Goal: Check status: Check status

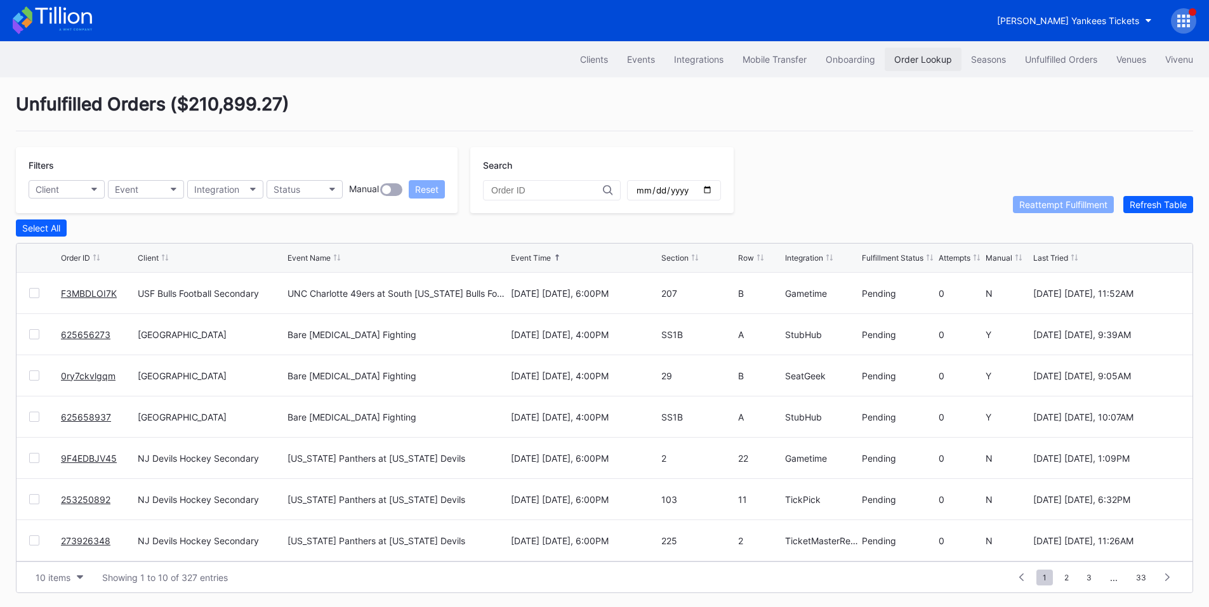
click at [911, 63] on div "Order Lookup" at bounding box center [923, 59] width 58 height 11
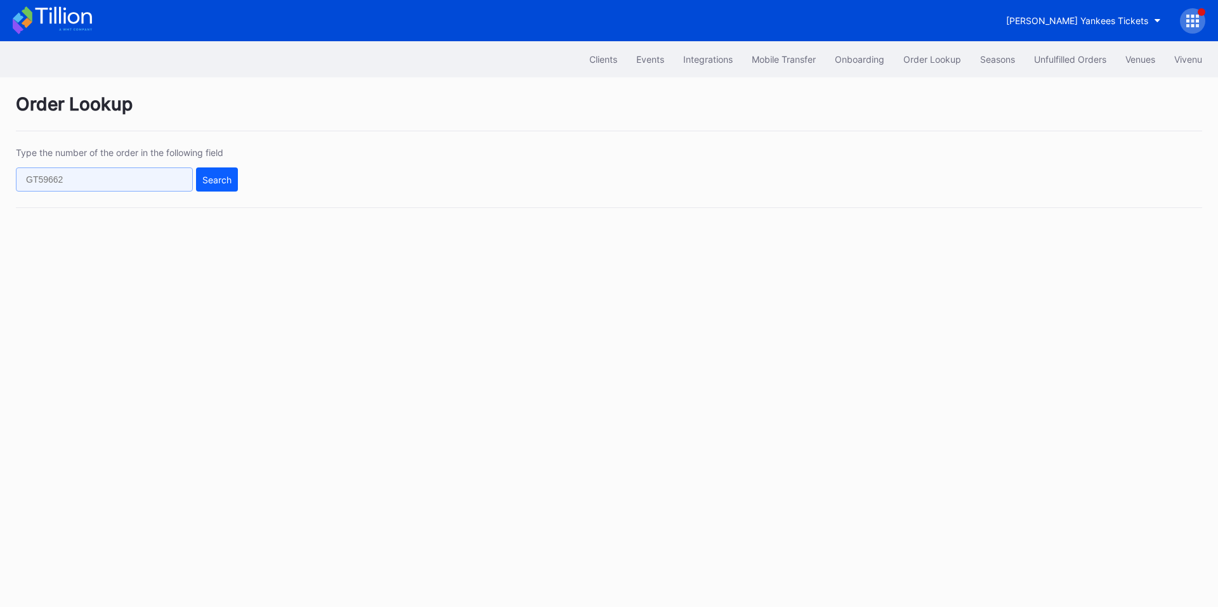
click at [133, 177] on input "text" at bounding box center [104, 180] width 177 height 24
paste input "623669321"
type input "623669321"
click at [215, 185] on button "Search" at bounding box center [217, 180] width 42 height 24
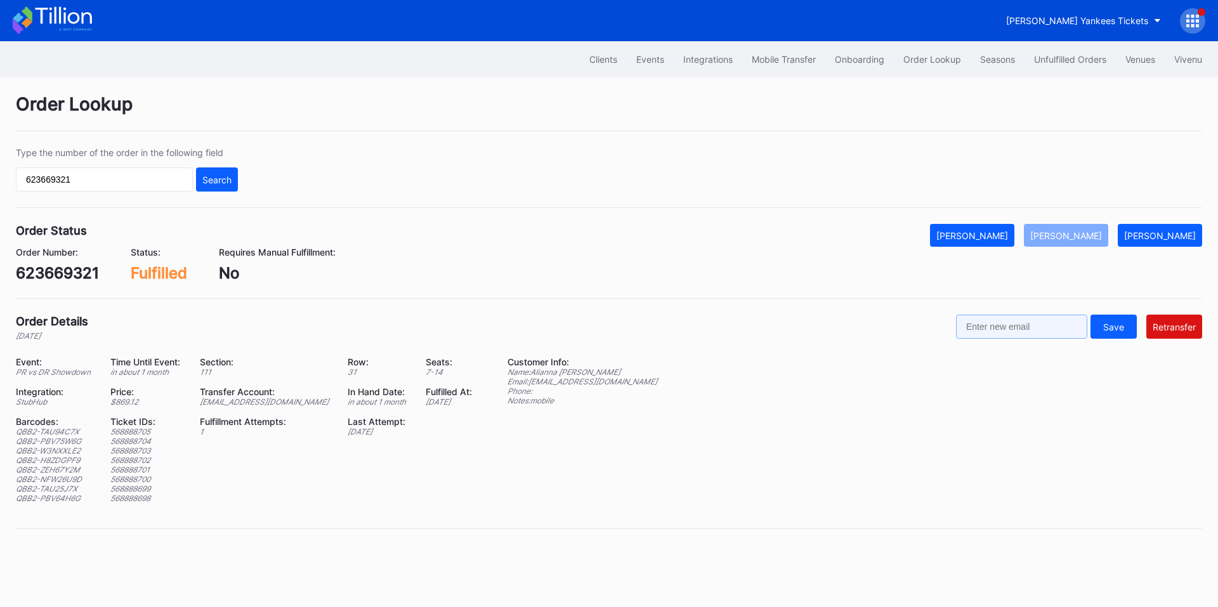
click at [1034, 330] on input "text" at bounding box center [1021, 327] width 131 height 24
paste input "[EMAIL_ADDRESS][DOMAIN_NAME]"
type input "[EMAIL_ADDRESS][DOMAIN_NAME]"
click at [1187, 326] on div "Retransfer" at bounding box center [1174, 327] width 43 height 11
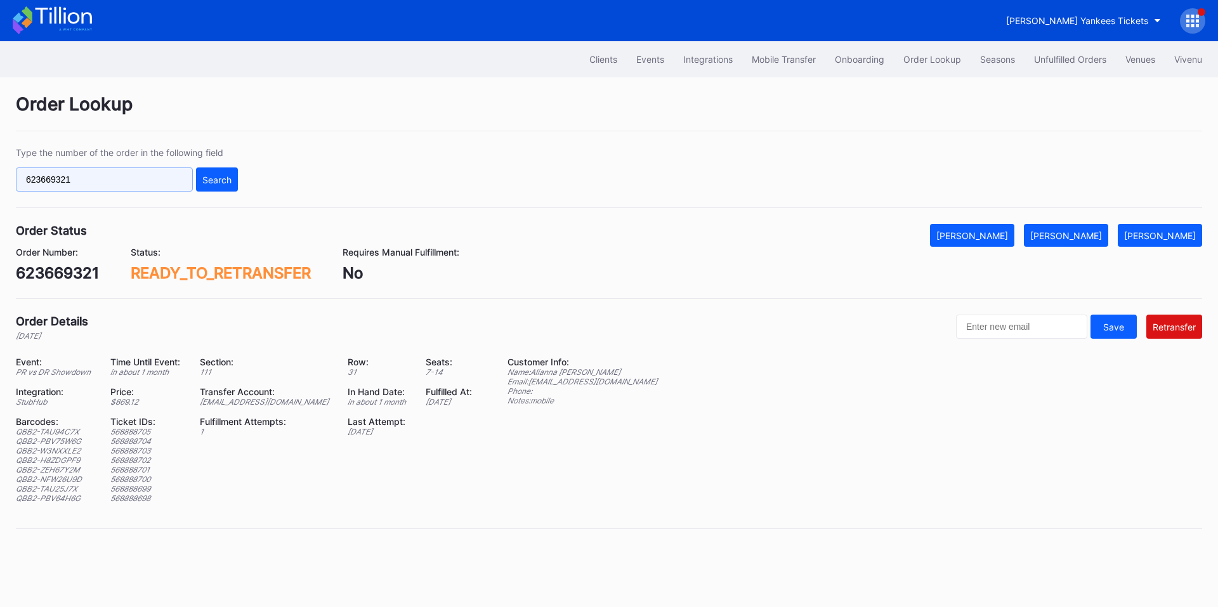
click at [113, 188] on input "623669321" at bounding box center [104, 180] width 177 height 24
paste input "19662887"
click at [215, 183] on div "Search" at bounding box center [216, 179] width 29 height 11
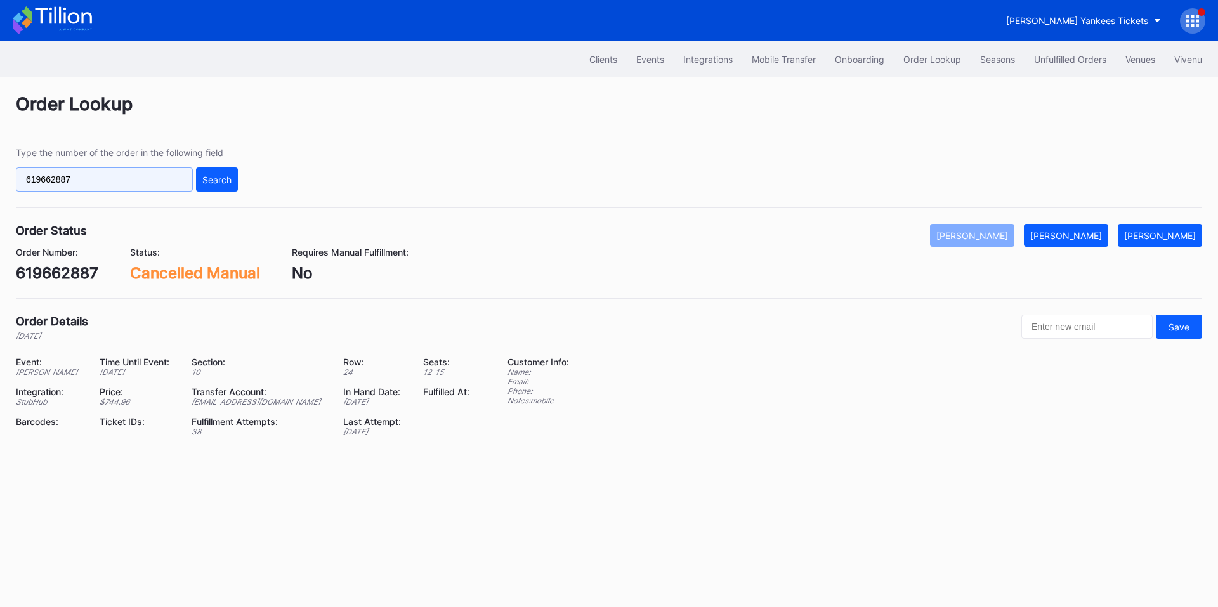
click at [141, 175] on input "619662887" at bounding box center [104, 180] width 177 height 24
paste input "23669321"
type input "623669321"
click at [216, 178] on div "Search" at bounding box center [216, 179] width 29 height 11
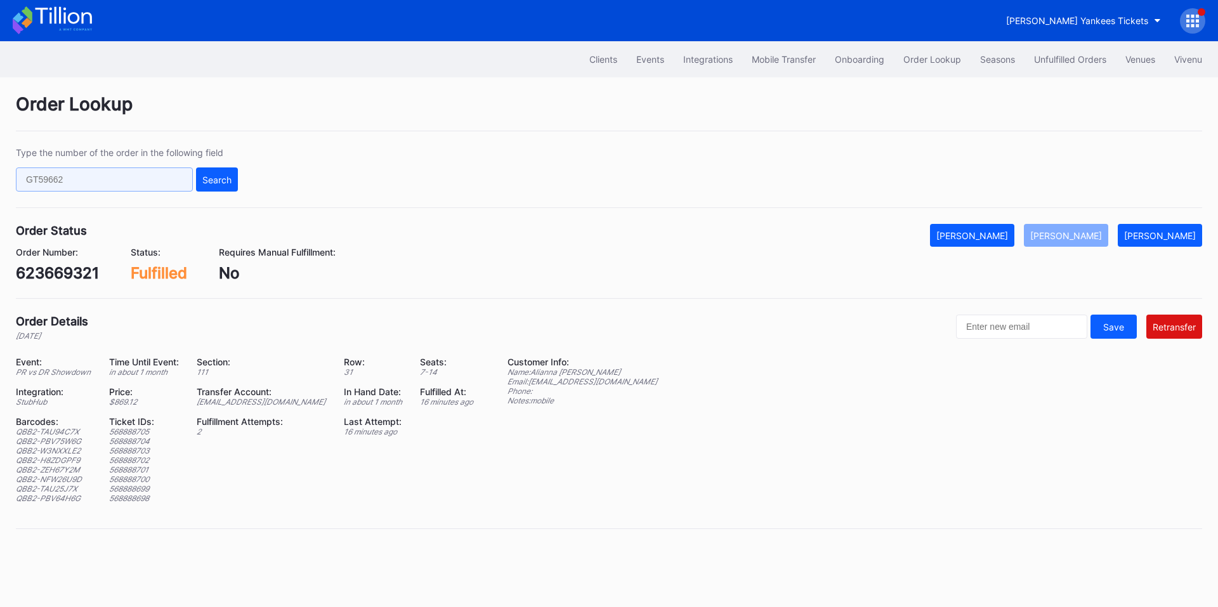
click at [114, 172] on input "text" at bounding box center [104, 180] width 177 height 24
paste input "625676404"
click at [217, 174] on div "Search" at bounding box center [216, 179] width 29 height 11
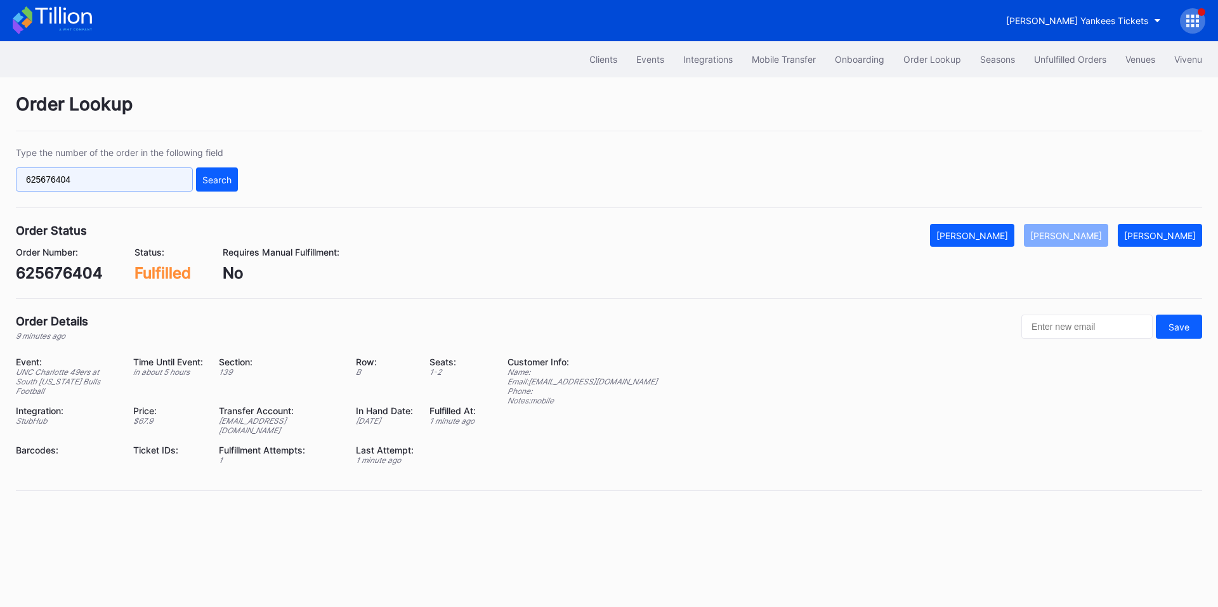
click at [150, 179] on input "625676404" at bounding box center [104, 180] width 177 height 24
paste input "8008"
type input "625680084"
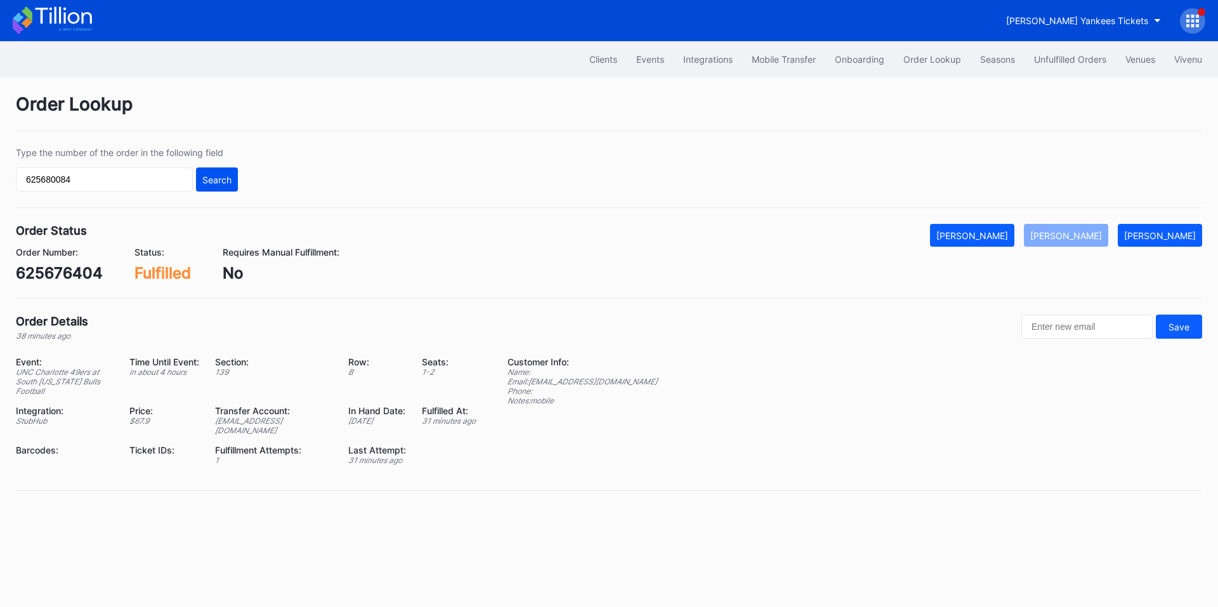
click at [206, 172] on button "Search" at bounding box center [217, 180] width 42 height 24
